Goal: Transaction & Acquisition: Purchase product/service

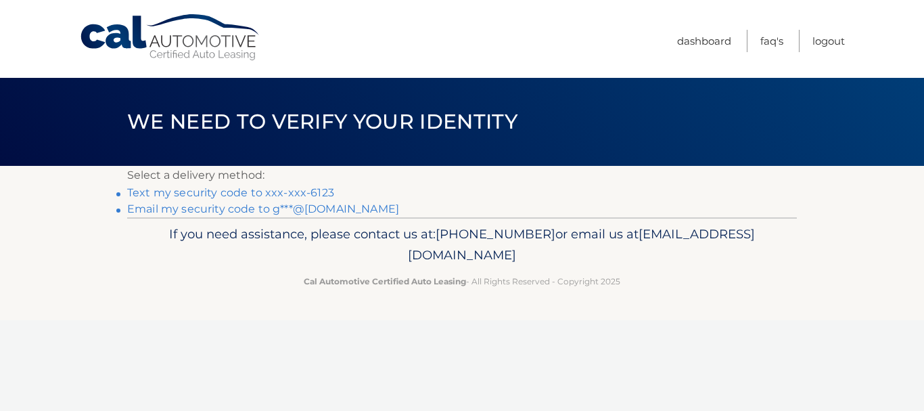
click at [226, 208] on link "Email my security code to g***@aol.com" at bounding box center [263, 208] width 272 height 13
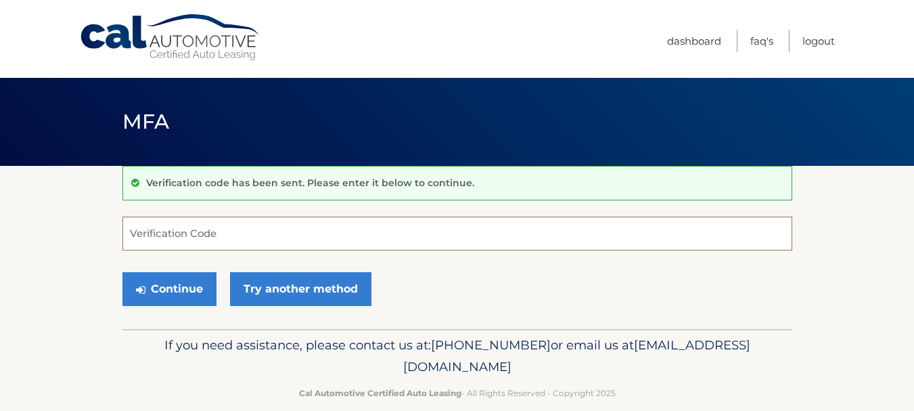
click at [260, 229] on input "Verification Code" at bounding box center [457, 233] width 670 height 34
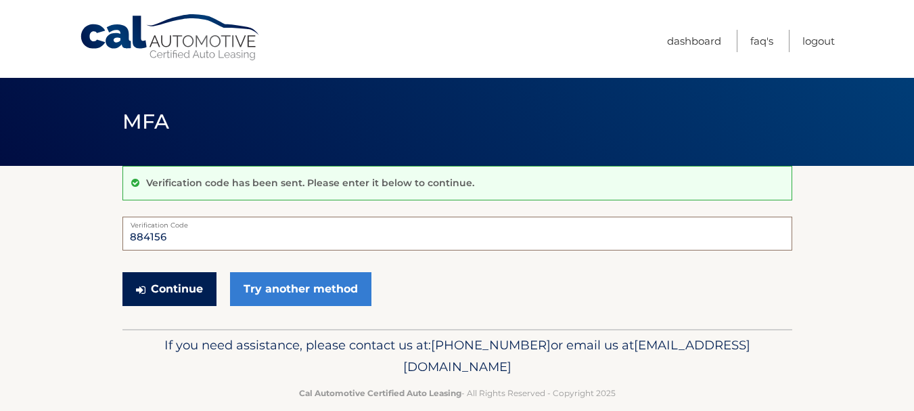
type input "884156"
click at [160, 277] on button "Continue" at bounding box center [169, 289] width 94 height 34
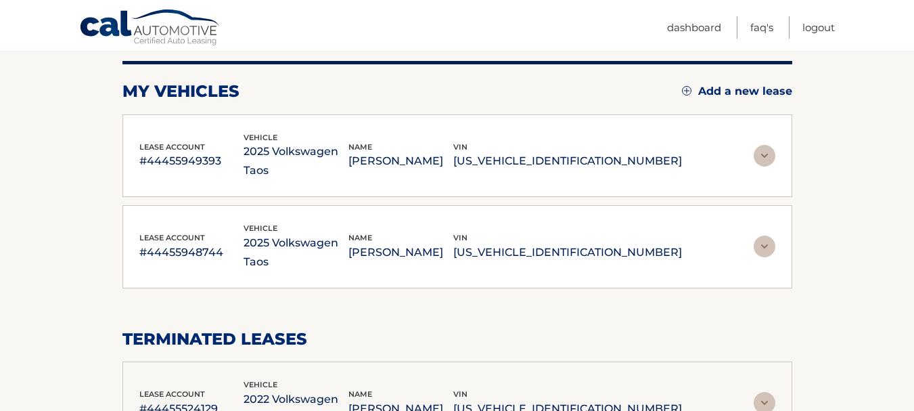
scroll to position [135, 0]
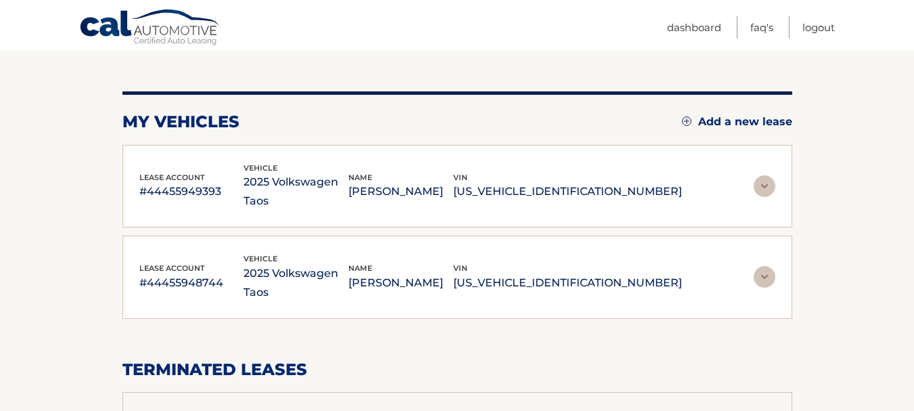
click at [763, 175] on img at bounding box center [765, 186] width 22 height 22
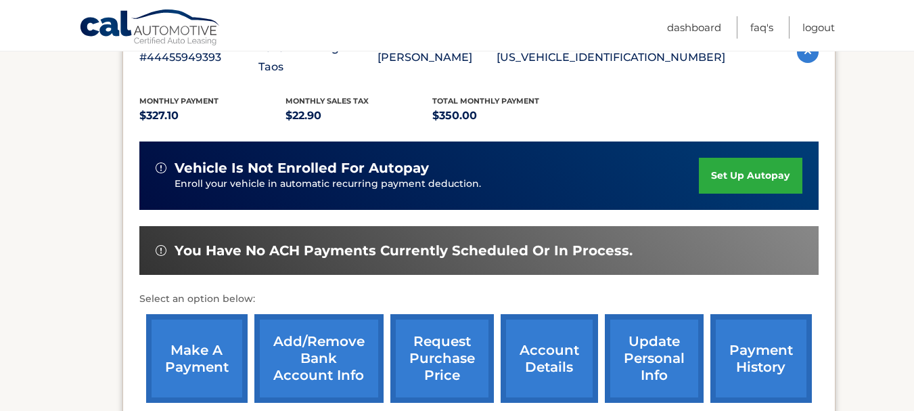
scroll to position [271, 0]
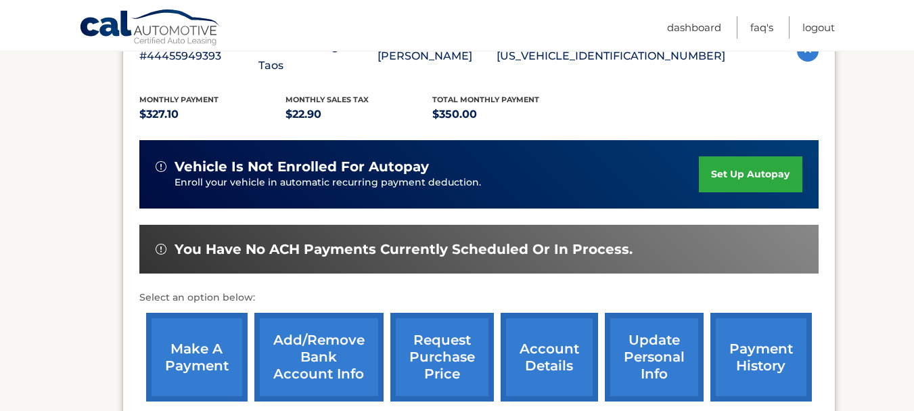
click at [199, 340] on link "make a payment" at bounding box center [196, 356] width 101 height 89
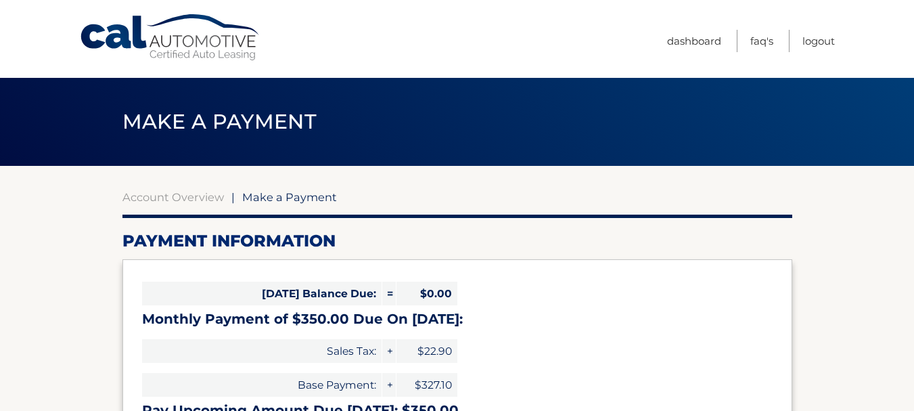
select select "OTFiZmI5OTUtZDE3My00YzU4LTgxYmEtNzExNzQyMzg4Yjhj"
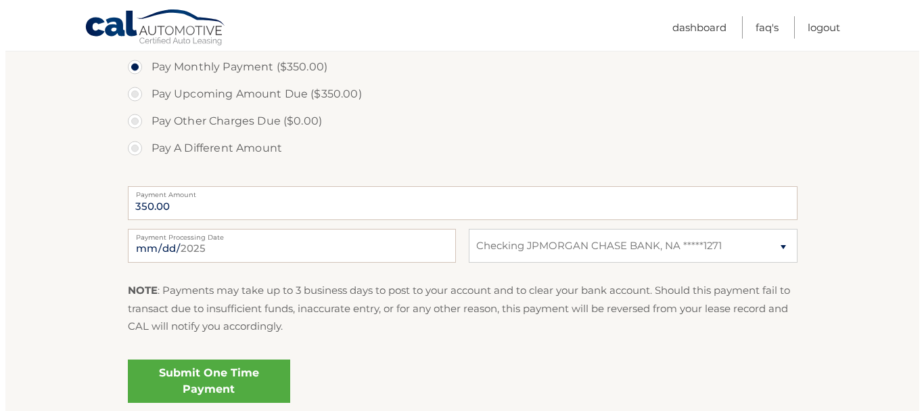
scroll to position [473, 0]
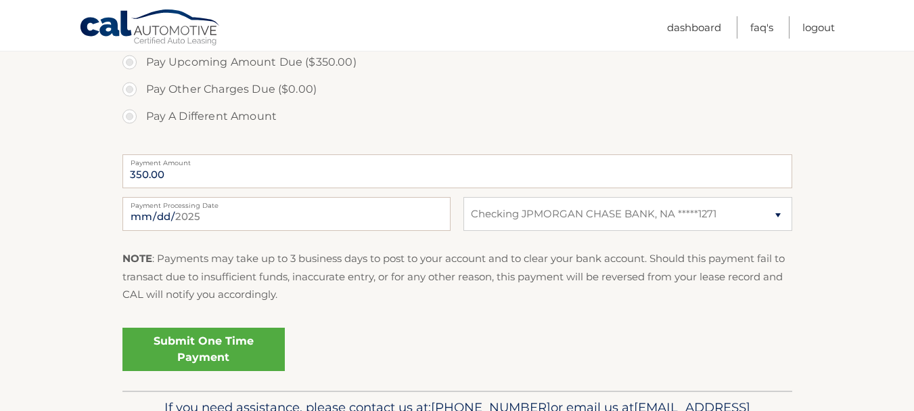
click at [191, 342] on link "Submit One Time Payment" at bounding box center [203, 348] width 162 height 43
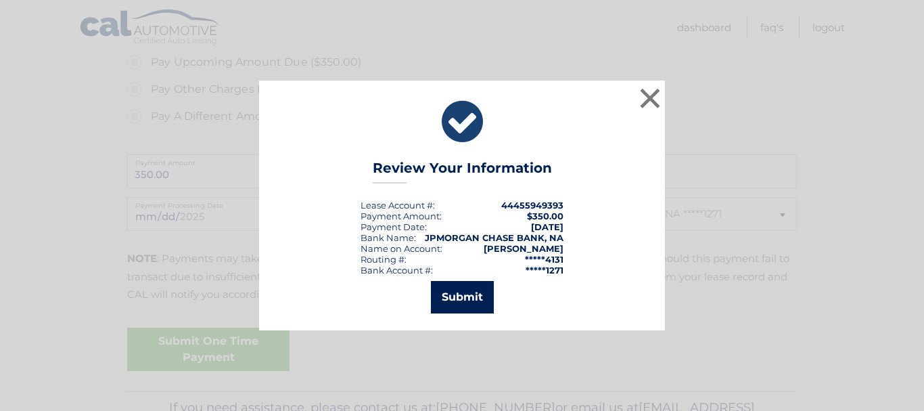
click at [466, 296] on button "Submit" at bounding box center [462, 297] width 63 height 32
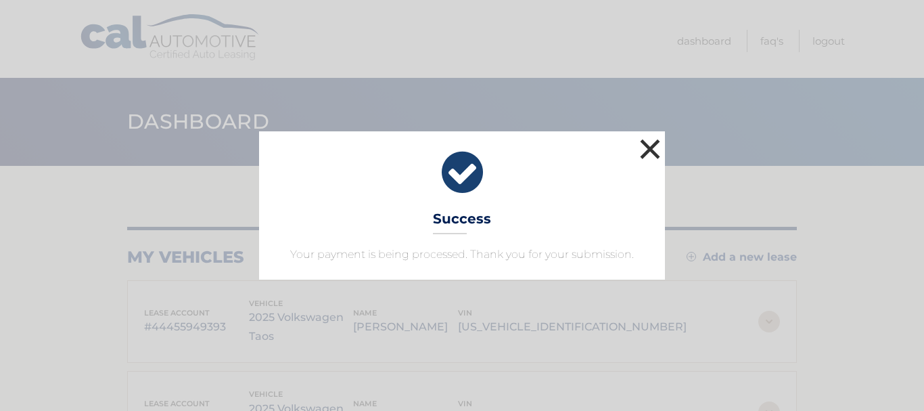
click at [651, 143] on button "×" at bounding box center [649, 148] width 27 height 27
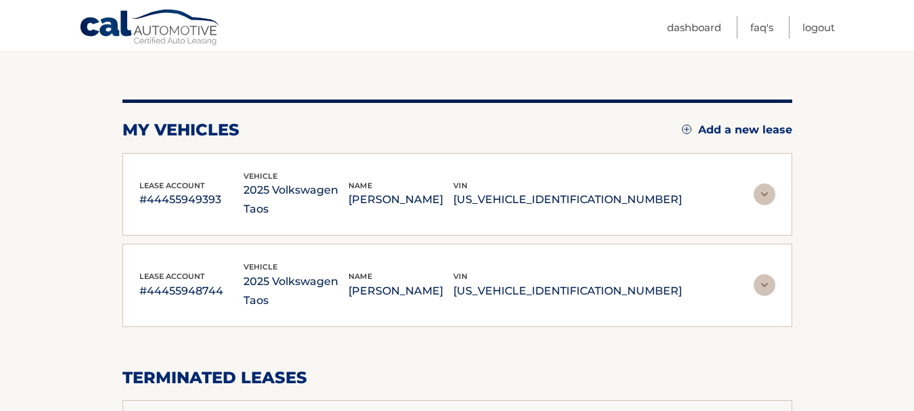
scroll to position [135, 0]
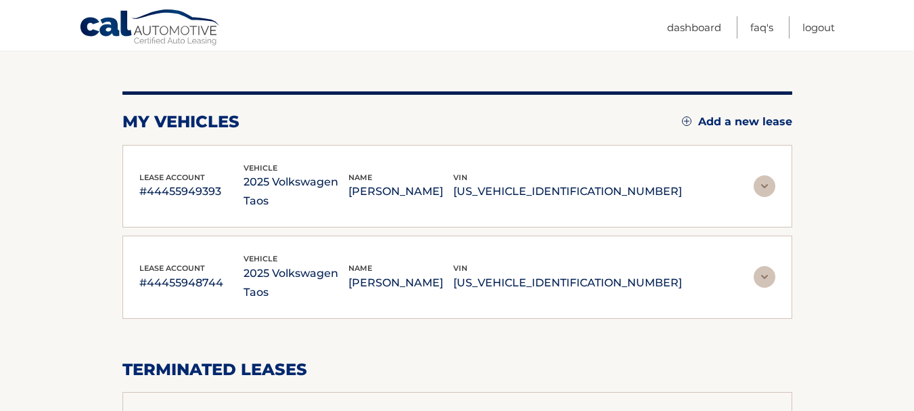
click at [765, 266] on img at bounding box center [765, 277] width 22 height 22
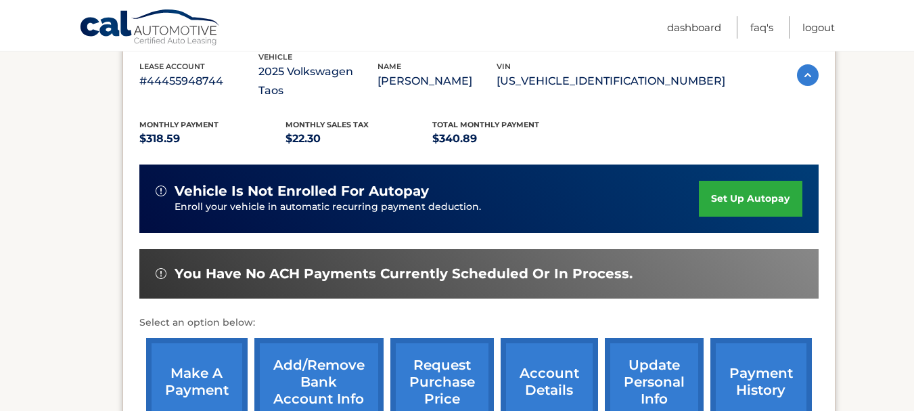
scroll to position [338, 0]
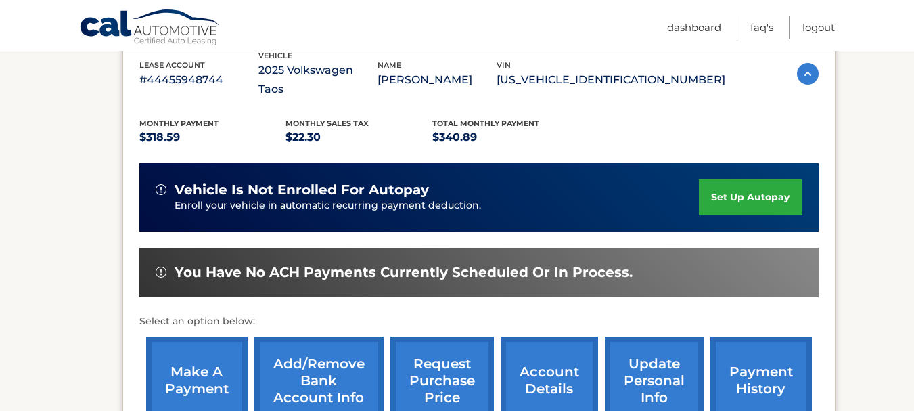
click at [200, 336] on link "make a payment" at bounding box center [196, 380] width 101 height 89
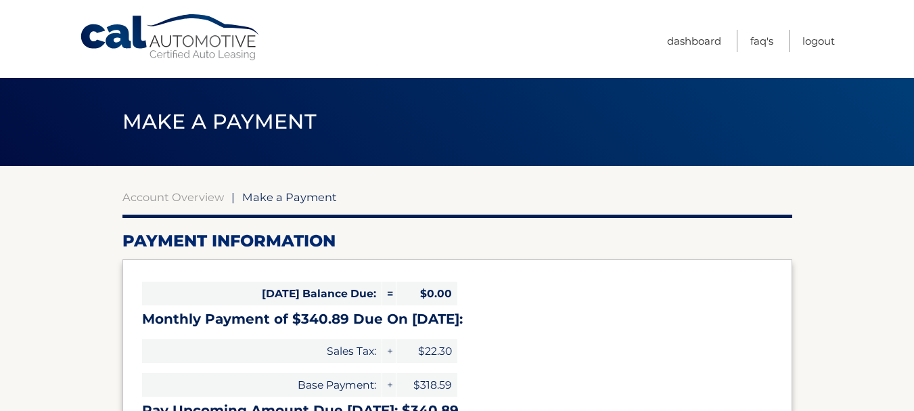
select select "OWM0MzE4Y2YtYzZiMC00ZThhLTgzNTQtYTdiMDIzN2MxZjBh"
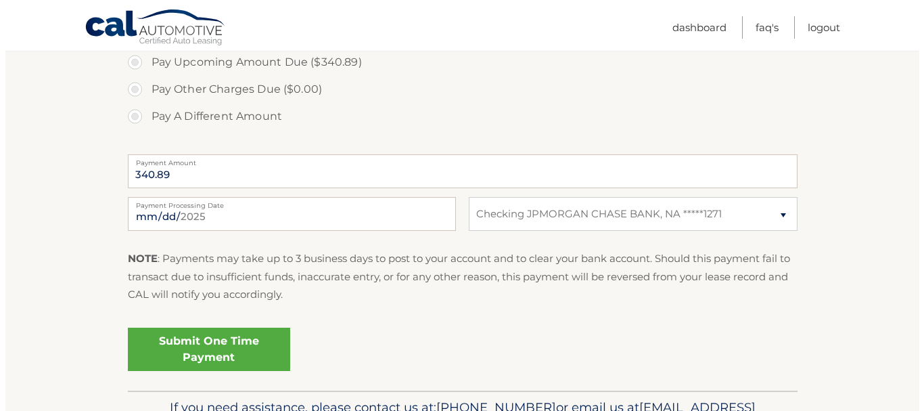
scroll to position [541, 0]
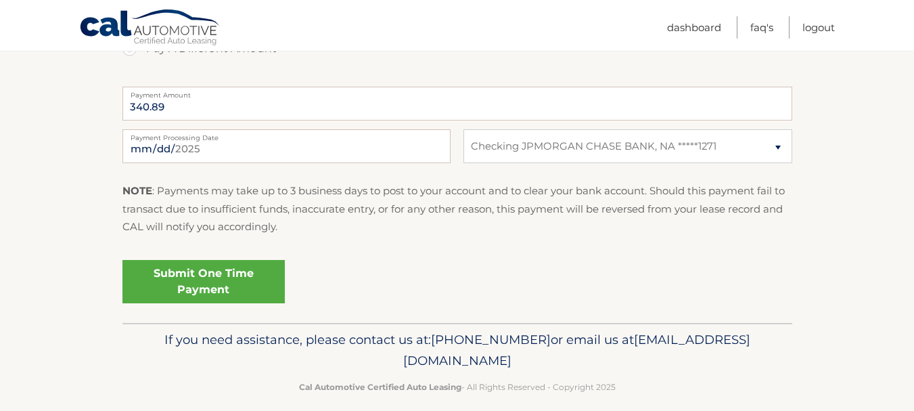
click at [183, 275] on link "Submit One Time Payment" at bounding box center [203, 281] width 162 height 43
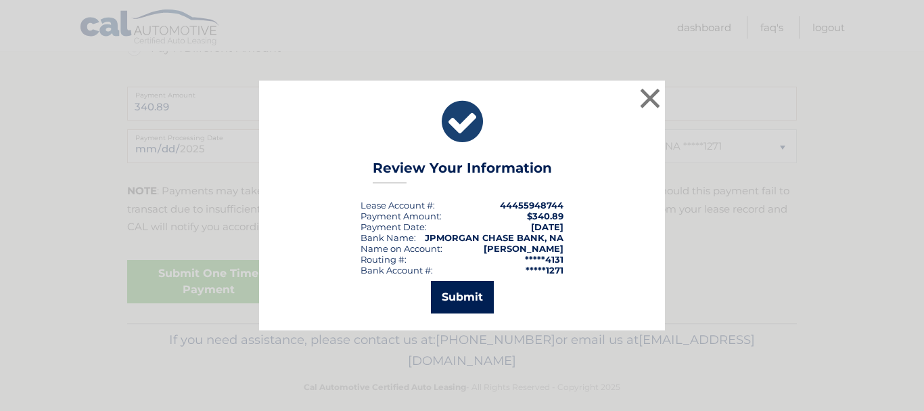
click at [476, 297] on button "Submit" at bounding box center [462, 297] width 63 height 32
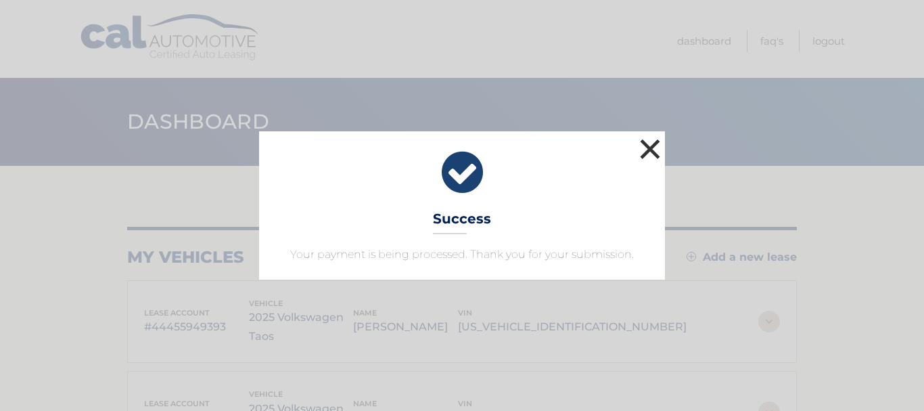
click at [652, 140] on button "×" at bounding box center [649, 148] width 27 height 27
